Goal: Use online tool/utility: Utilize a website feature to perform a specific function

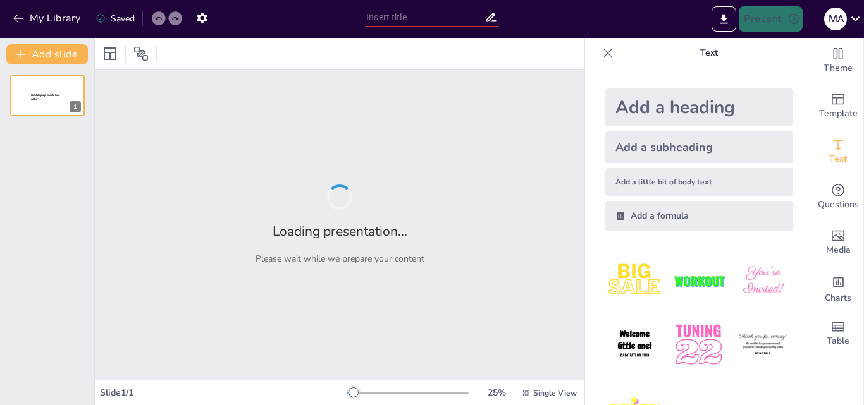
type input "Impacto del Cambio Climático en la Salud Mental de la Niñez y Juventud en [GEOG…"
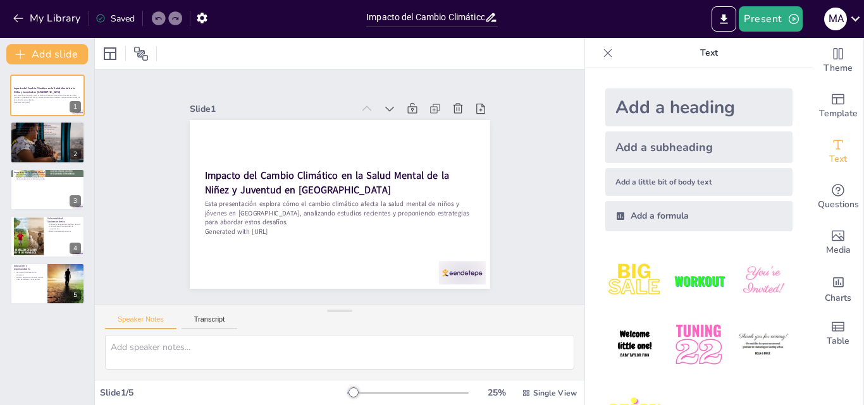
click at [85, 152] on div "Impacto del Cambio Climático en la Salud Mental de la Niñez y Juventud en Latin…" at bounding box center [47, 190] width 94 height 230
click at [66, 145] on div at bounding box center [47, 142] width 76 height 51
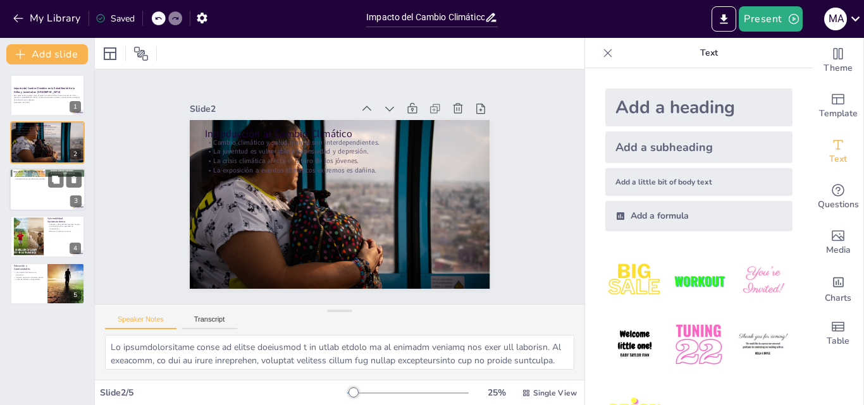
click at [65, 178] on div at bounding box center [65, 179] width 34 height 15
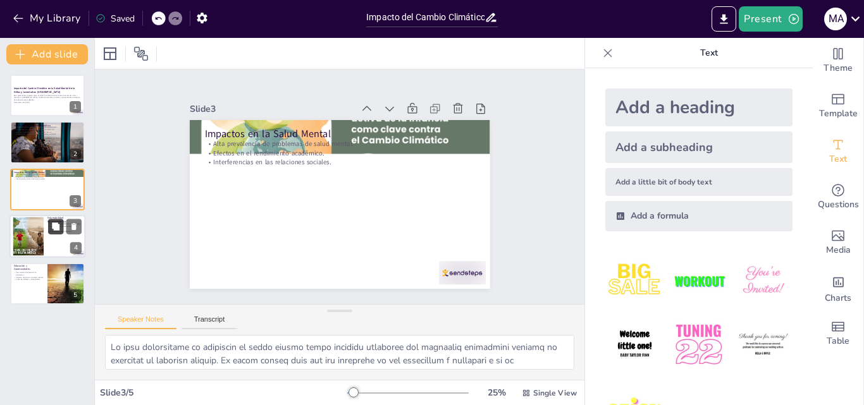
click at [60, 233] on button at bounding box center [55, 226] width 15 height 15
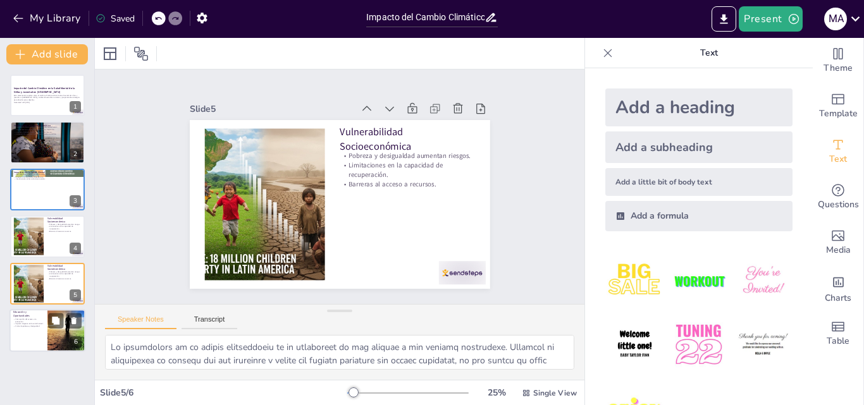
click at [39, 310] on div "Educación y Oportunidades Interrupción del acceso a la educación. Impacto negat…" at bounding box center [47, 330] width 76 height 43
type textarea "Lo ipsumdolorsi ame consec a el seddoeius te in utlabore etdolor mag aliquaeni …"
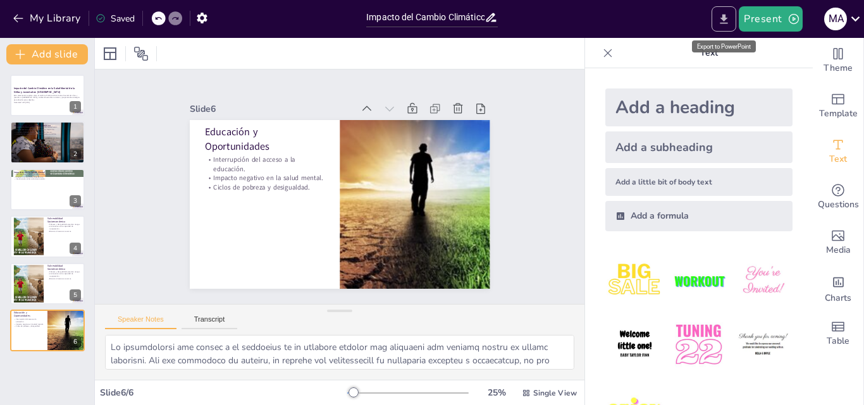
click at [722, 20] on icon "Export to PowerPoint" at bounding box center [723, 19] width 13 height 13
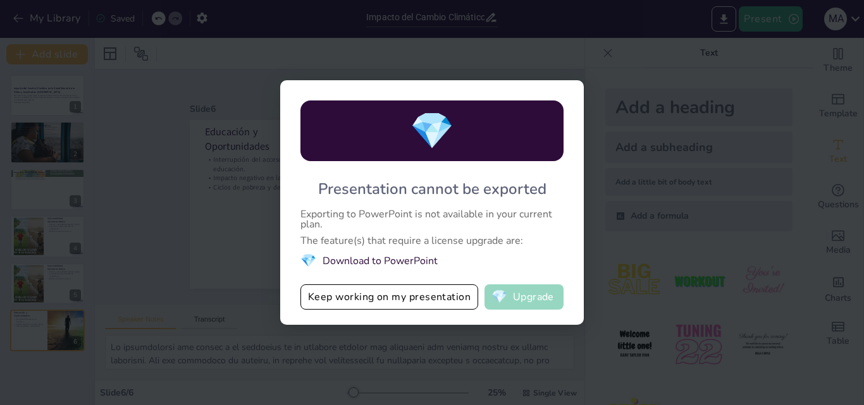
click at [529, 287] on button "💎 Upgrade" at bounding box center [523, 297] width 79 height 25
